Goal: Information Seeking & Learning: Learn about a topic

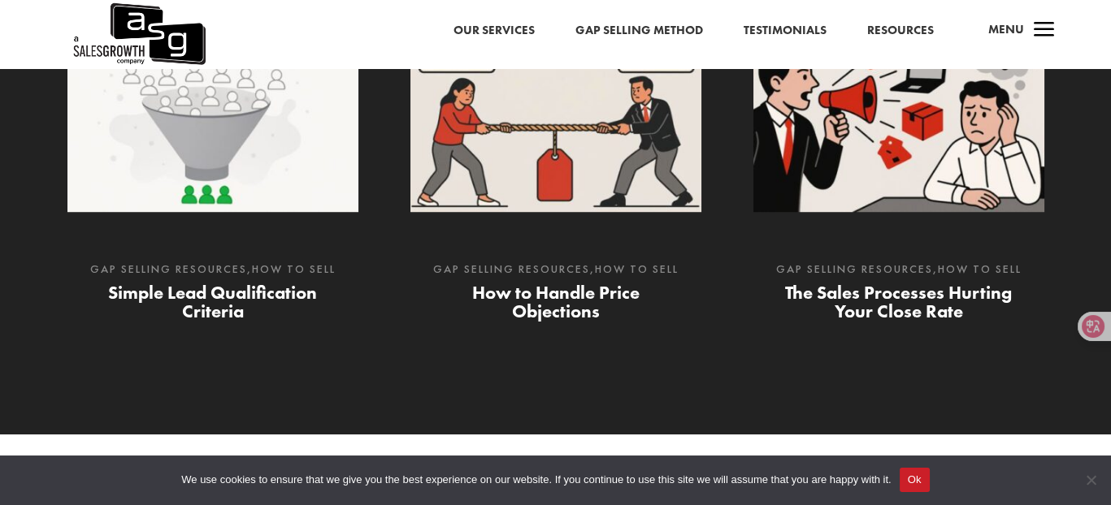
scroll to position [2519, 0]
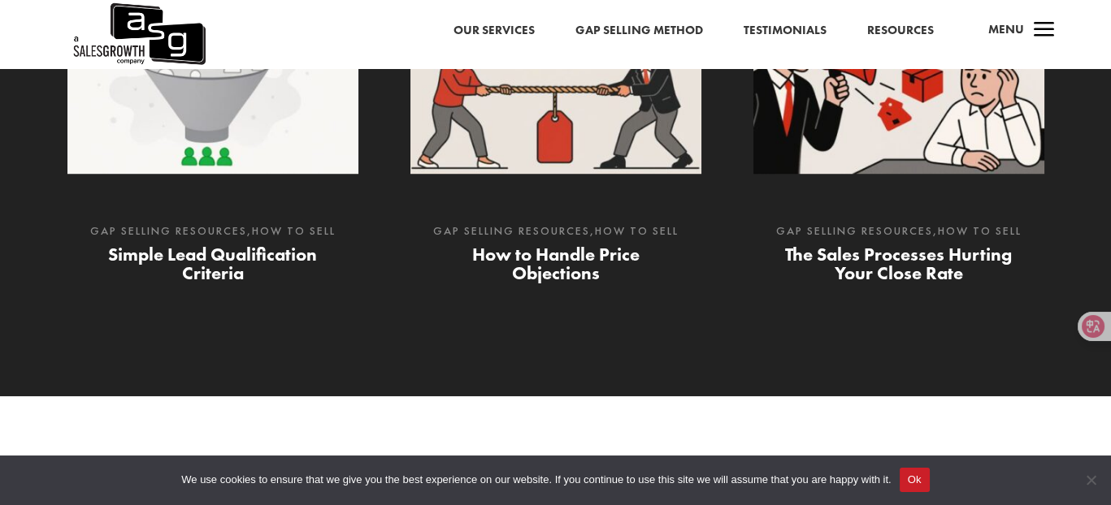
click at [906, 482] on button "Ok" at bounding box center [914, 480] width 30 height 24
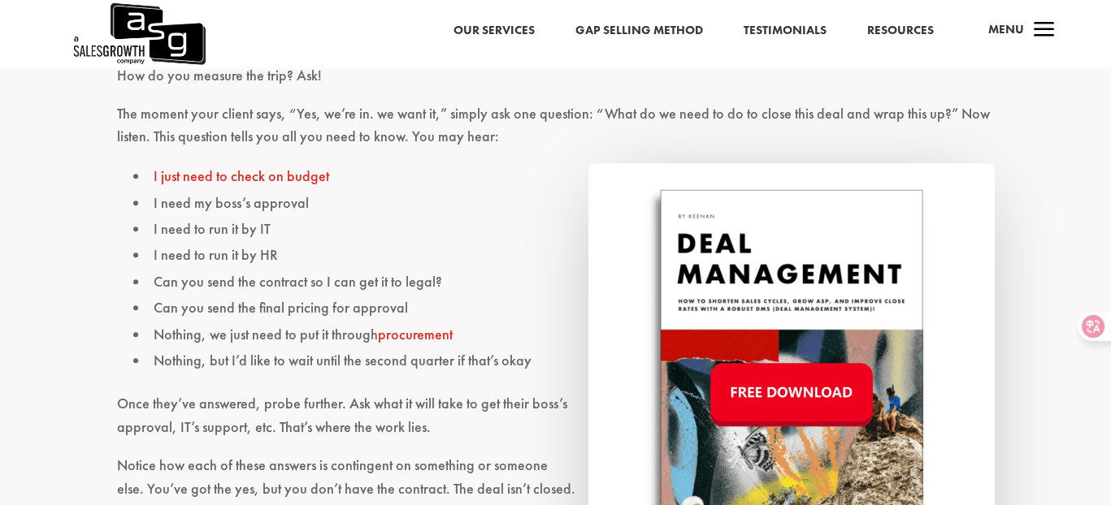
scroll to position [1462, 0]
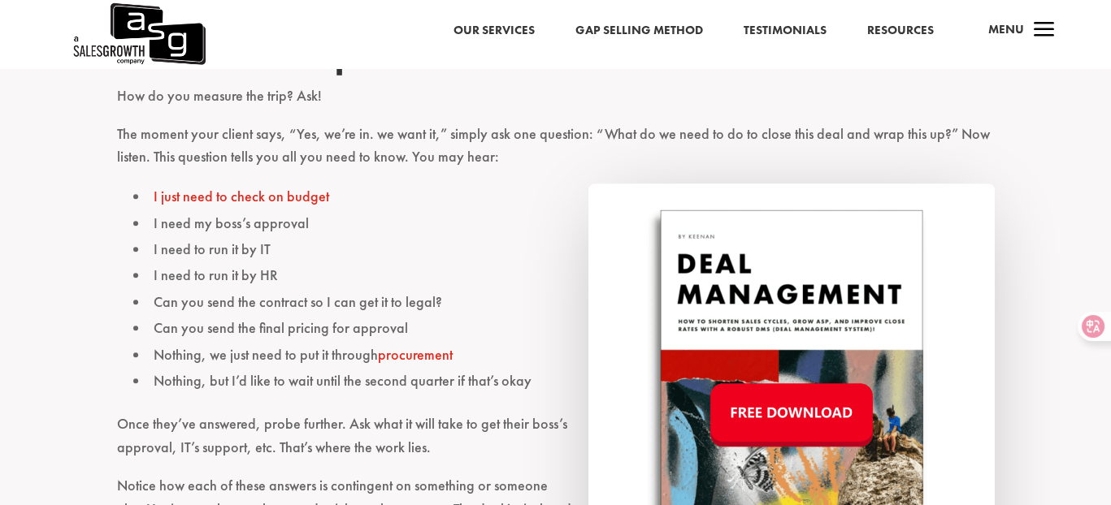
click at [785, 424] on img at bounding box center [791, 415] width 406 height 463
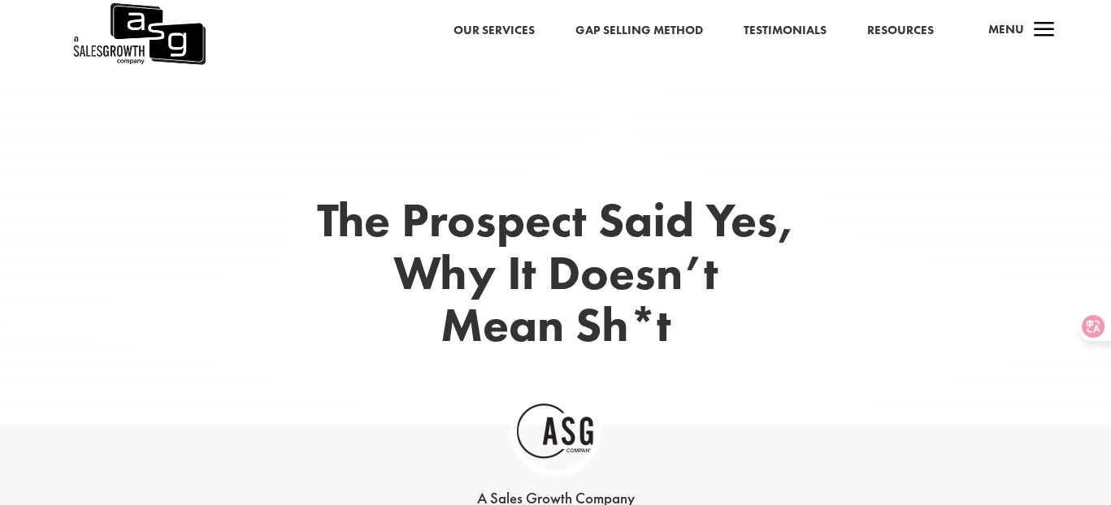
scroll to position [0, 0]
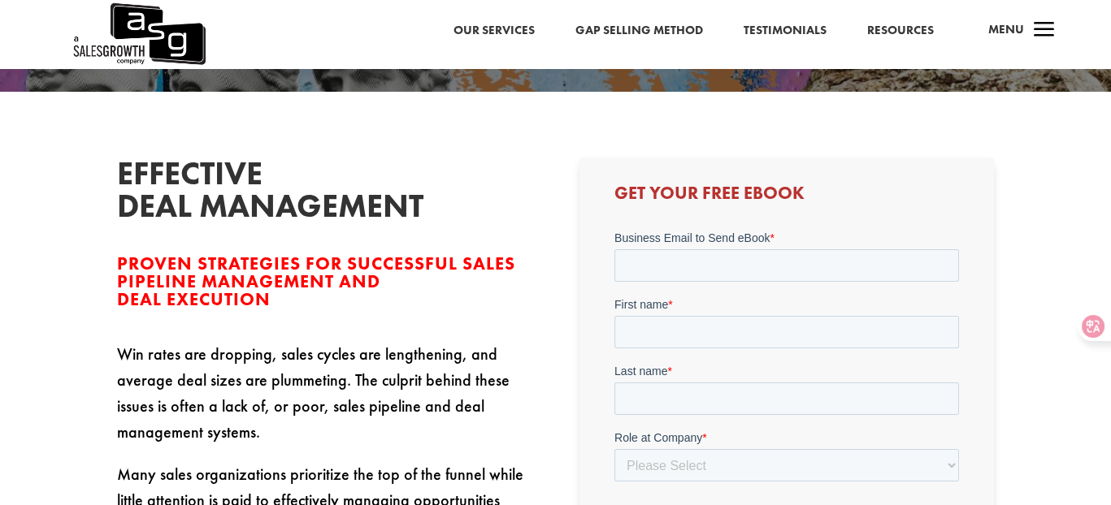
scroll to position [406, 0]
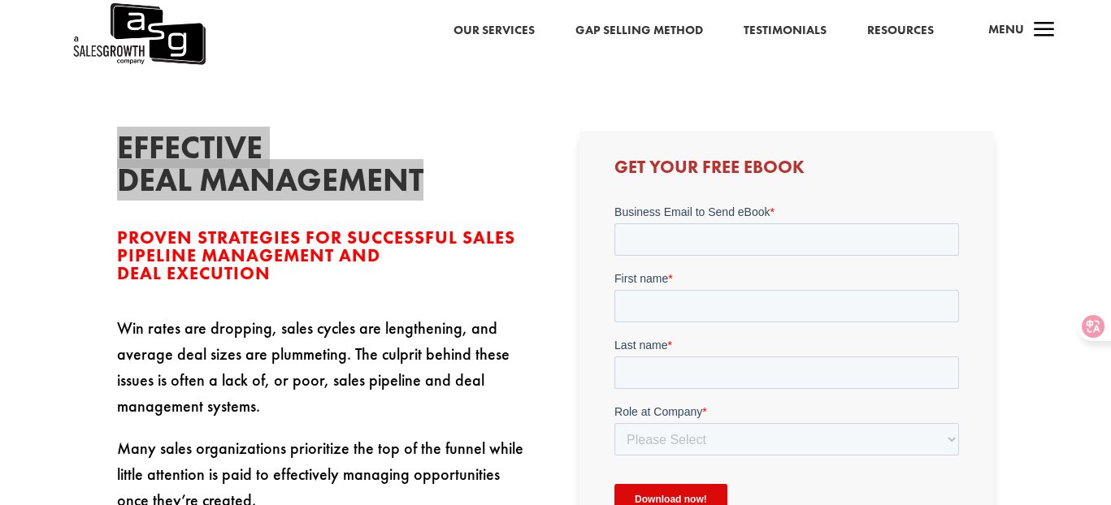
drag, startPoint x: 120, startPoint y: 145, endPoint x: 435, endPoint y: 196, distance: 318.4
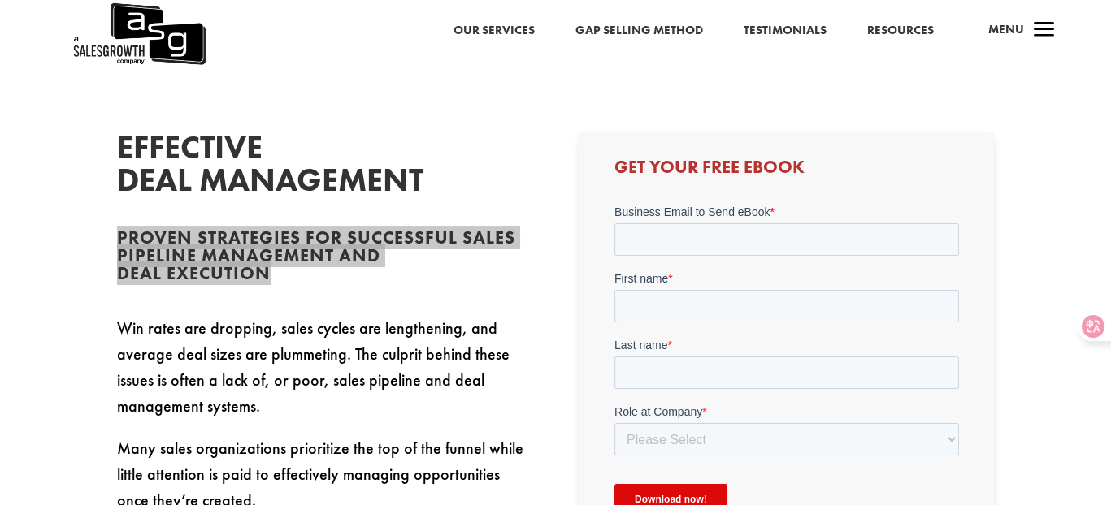
drag, startPoint x: 120, startPoint y: 236, endPoint x: 314, endPoint y: 279, distance: 198.7
click at [314, 279] on h3 "Proven Strategies for Successful Sales Pipeline Management and Deal Execution" at bounding box center [324, 260] width 414 height 62
